Goal: Information Seeking & Learning: Learn about a topic

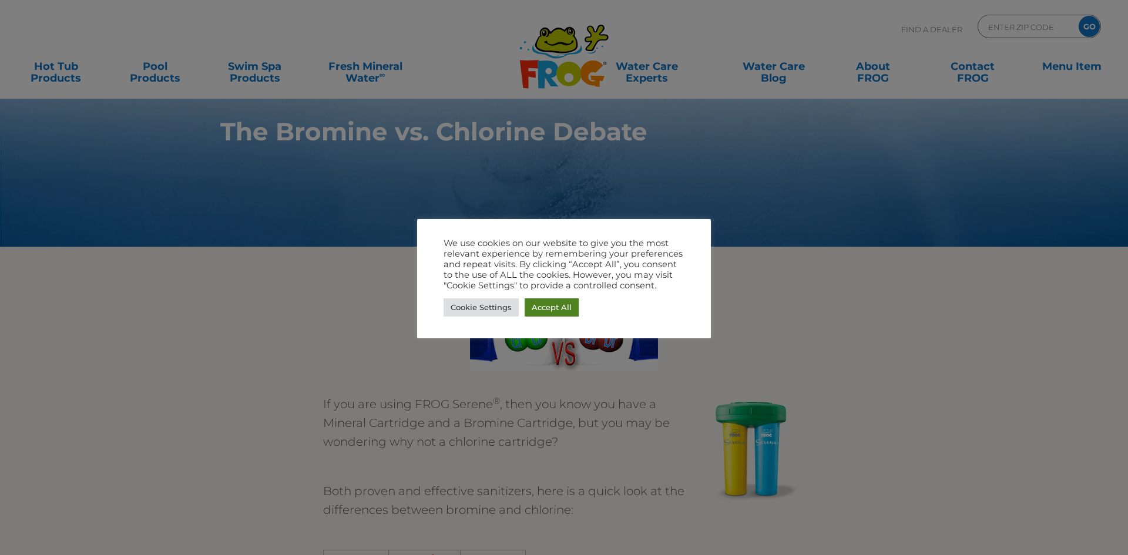
click at [559, 311] on link "Accept All" at bounding box center [552, 307] width 54 height 18
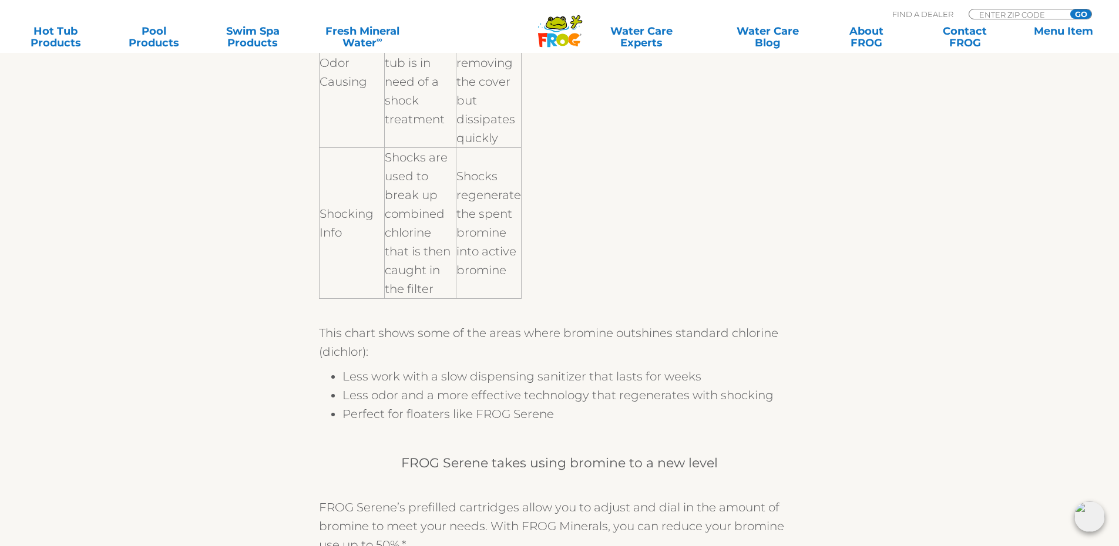
scroll to position [1057, 0]
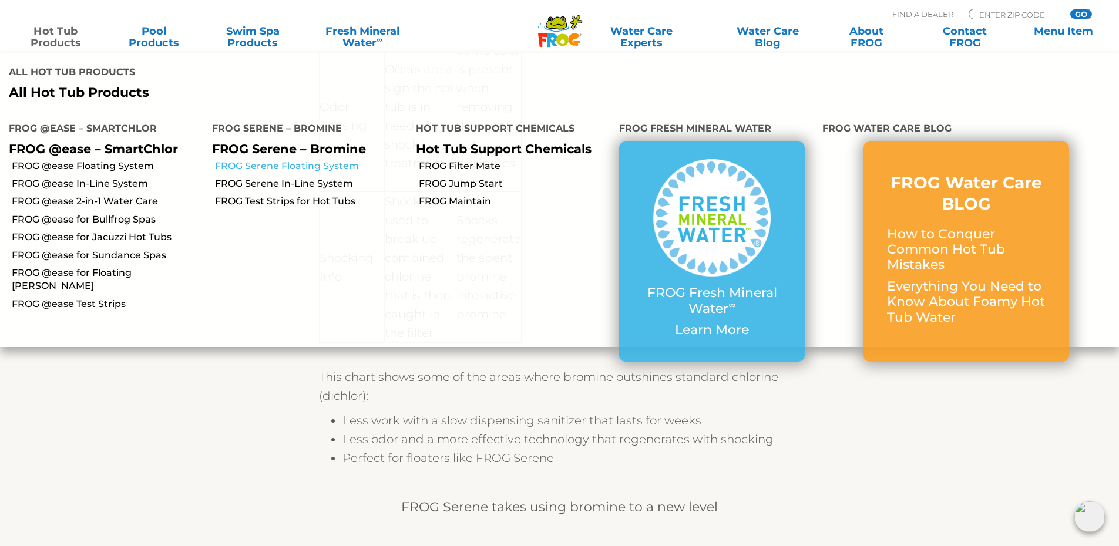
click at [321, 164] on link "FROG Serene Floating System" at bounding box center [310, 166] width 191 height 13
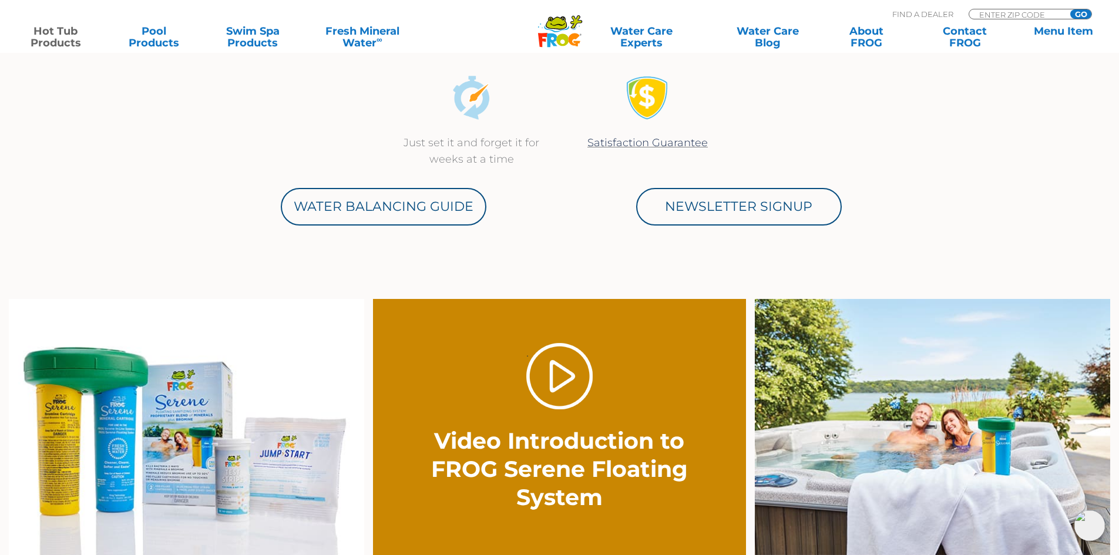
scroll to position [411, 0]
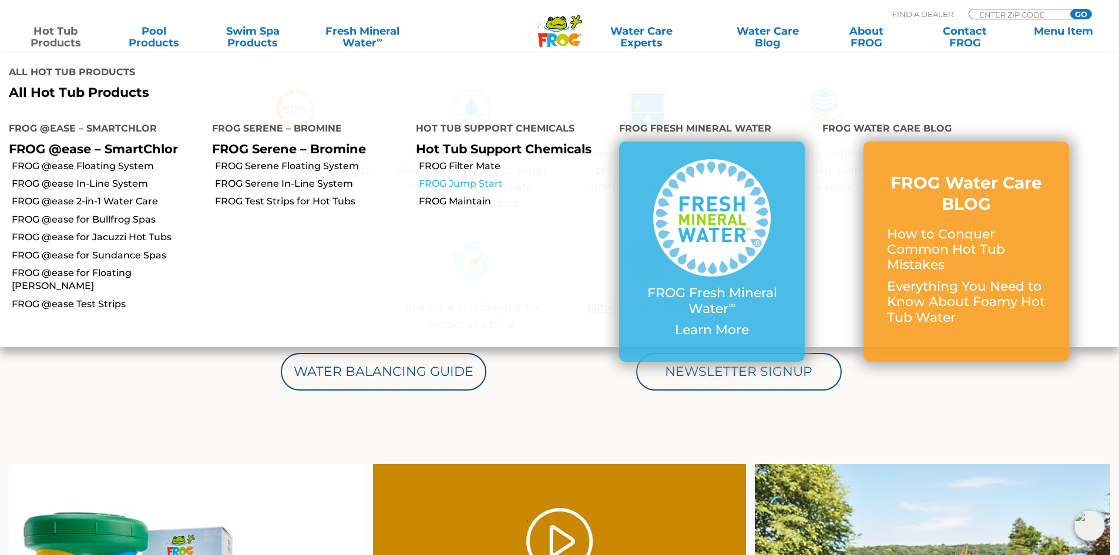
click at [451, 183] on link "FROG Jump Start" at bounding box center [514, 183] width 191 height 13
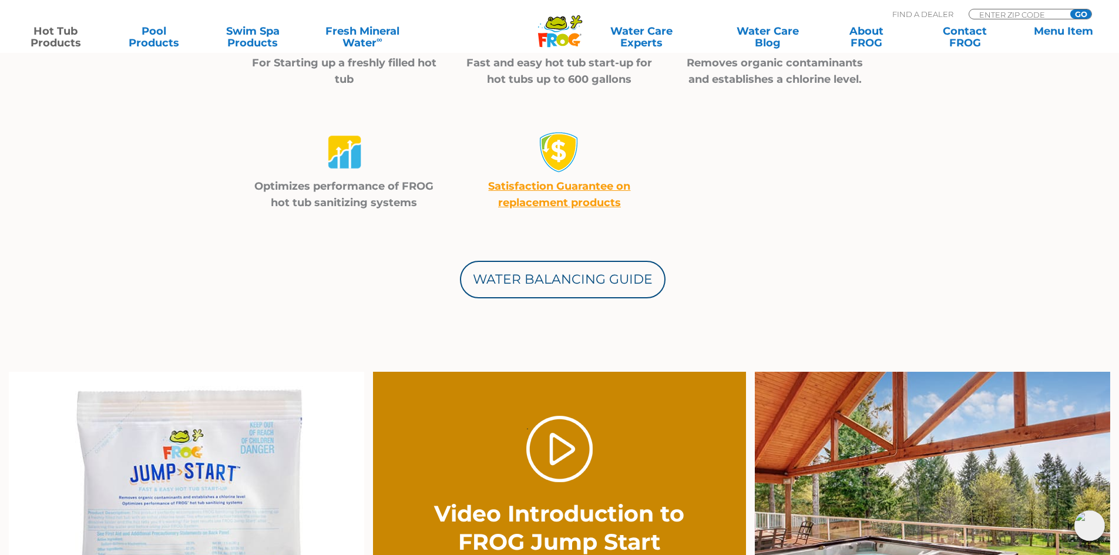
scroll to position [646, 0]
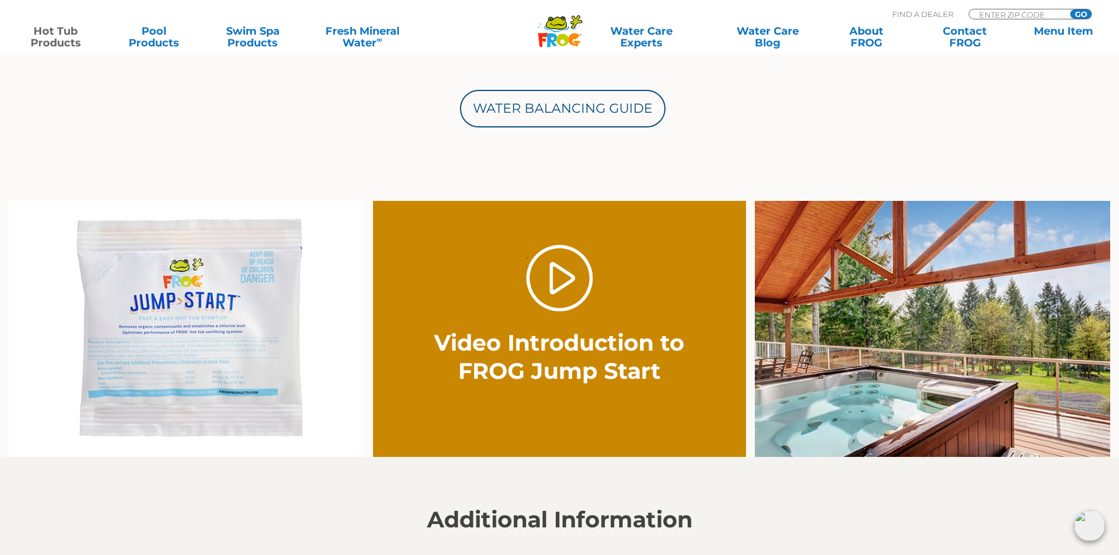
click at [204, 383] on img at bounding box center [186, 329] width 355 height 257
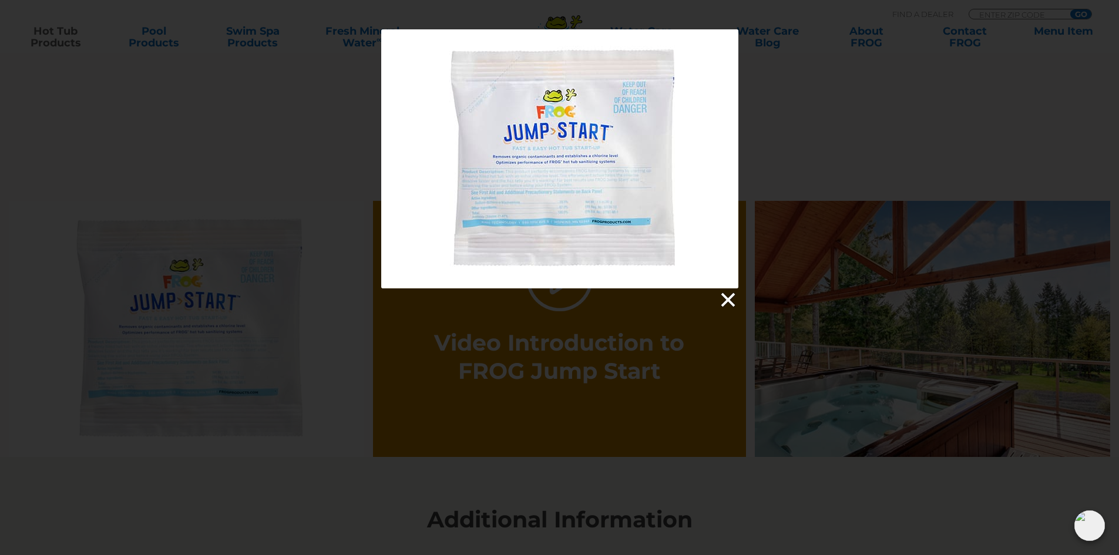
click at [732, 297] on link at bounding box center [727, 300] width 18 height 18
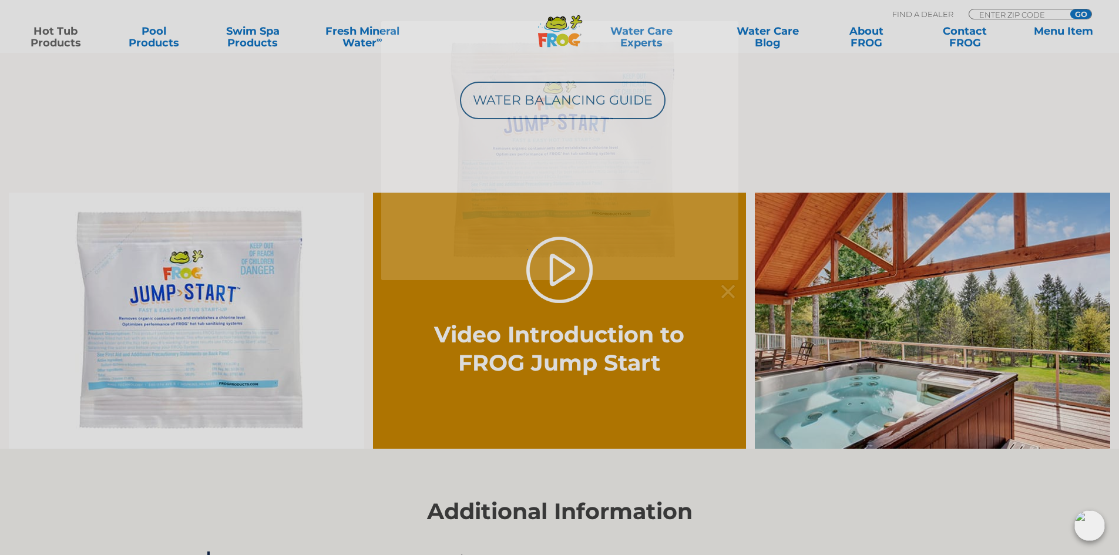
scroll to position [940, 0]
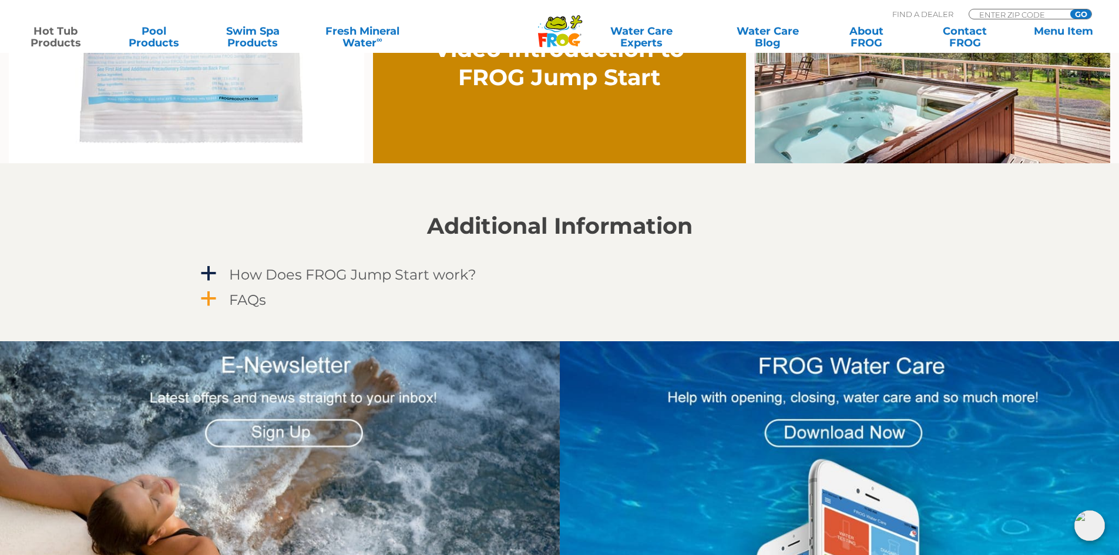
click at [260, 298] on h4 "FAQs" at bounding box center [247, 300] width 37 height 16
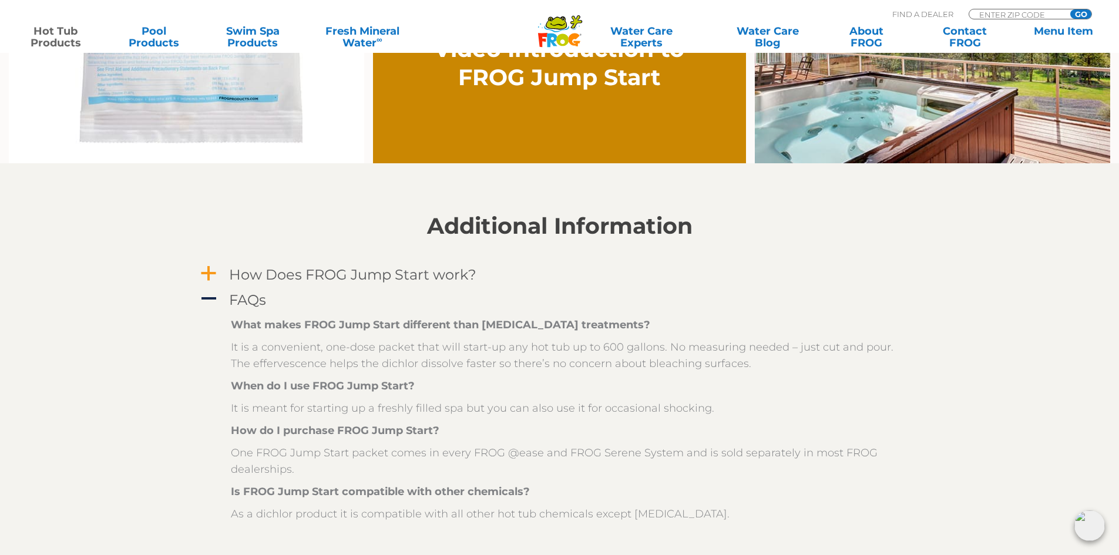
click at [297, 274] on h4 "How Does FROG Jump Start work?" at bounding box center [352, 275] width 247 height 16
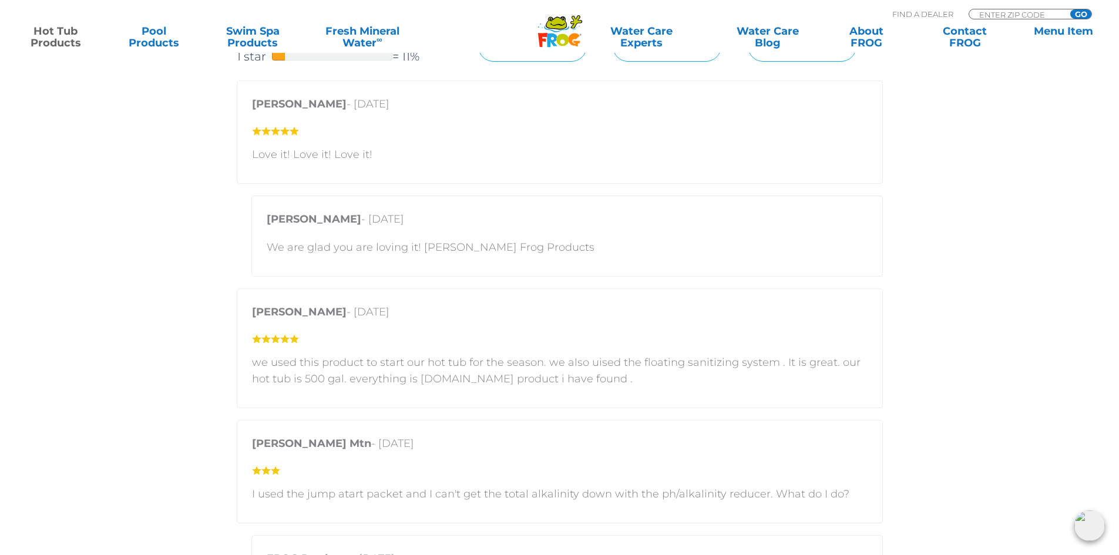
scroll to position [1938, 0]
